Goal: Task Accomplishment & Management: Manage account settings

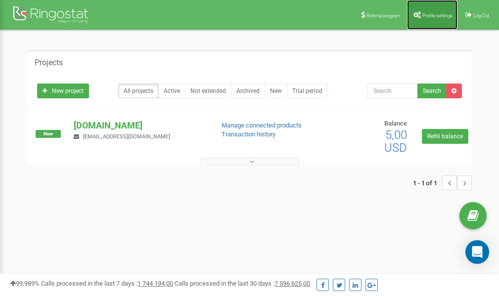
click at [423, 15] on span "Profile settings" at bounding box center [437, 15] width 30 height 5
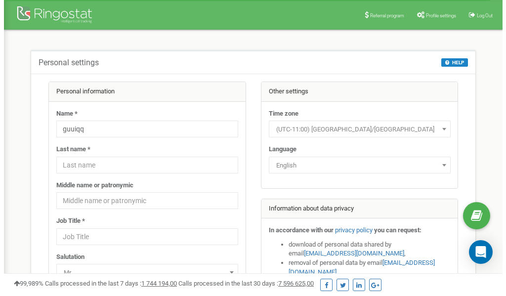
scroll to position [49, 0]
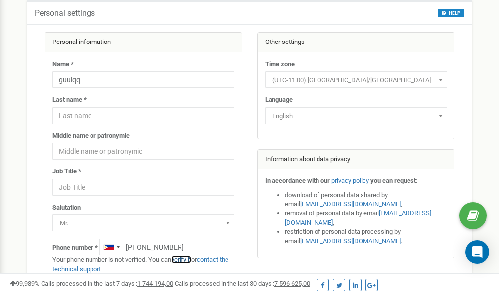
click at [185, 260] on link "verify it" at bounding box center [181, 259] width 20 height 7
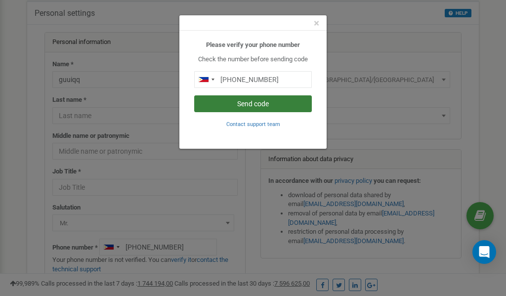
click at [258, 104] on button "Send code" at bounding box center [253, 103] width 118 height 17
